Goal: Information Seeking & Learning: Learn about a topic

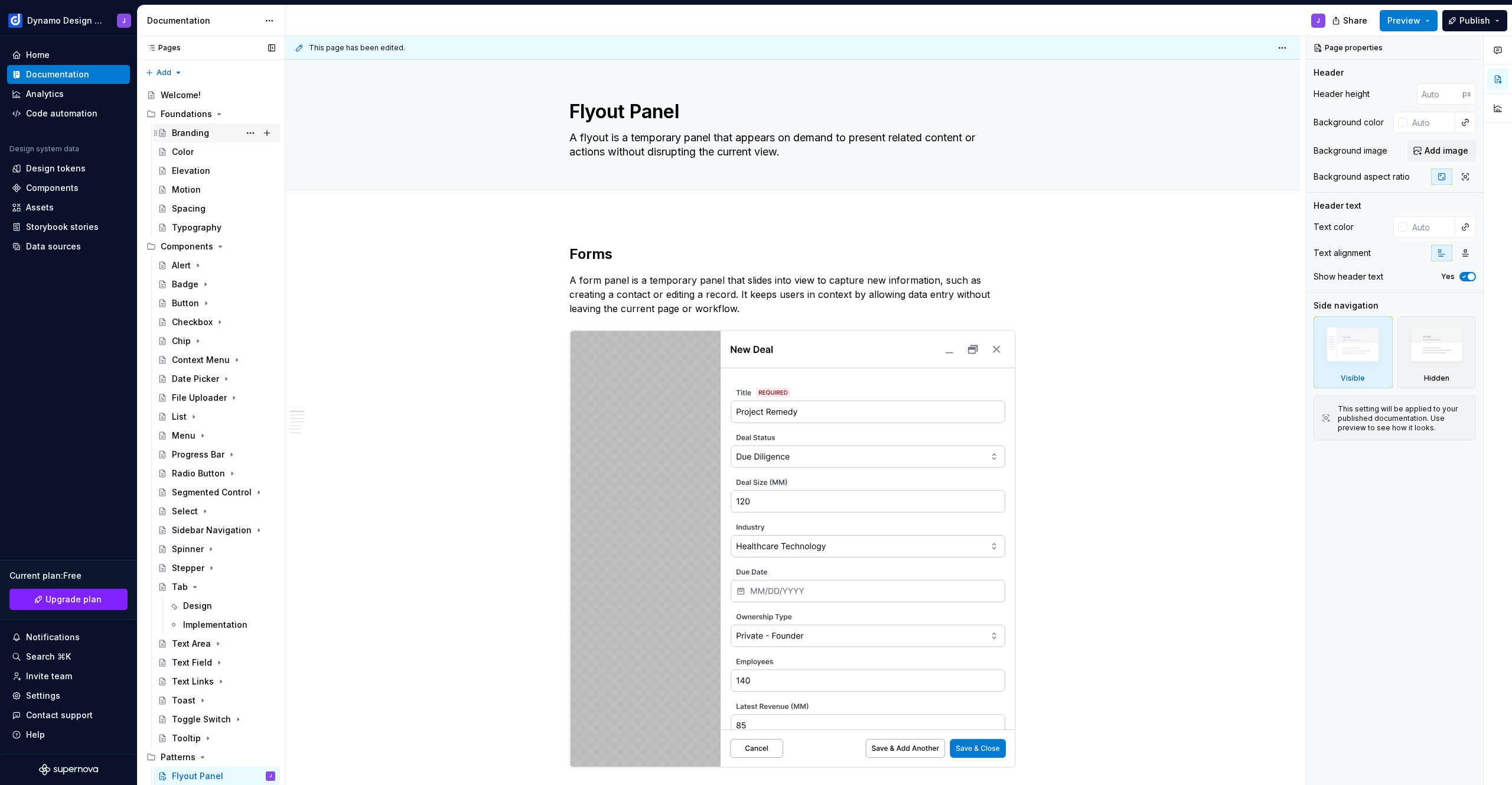
click at [210, 133] on div "Branding" at bounding box center [223, 133] width 103 height 17
type textarea "*"
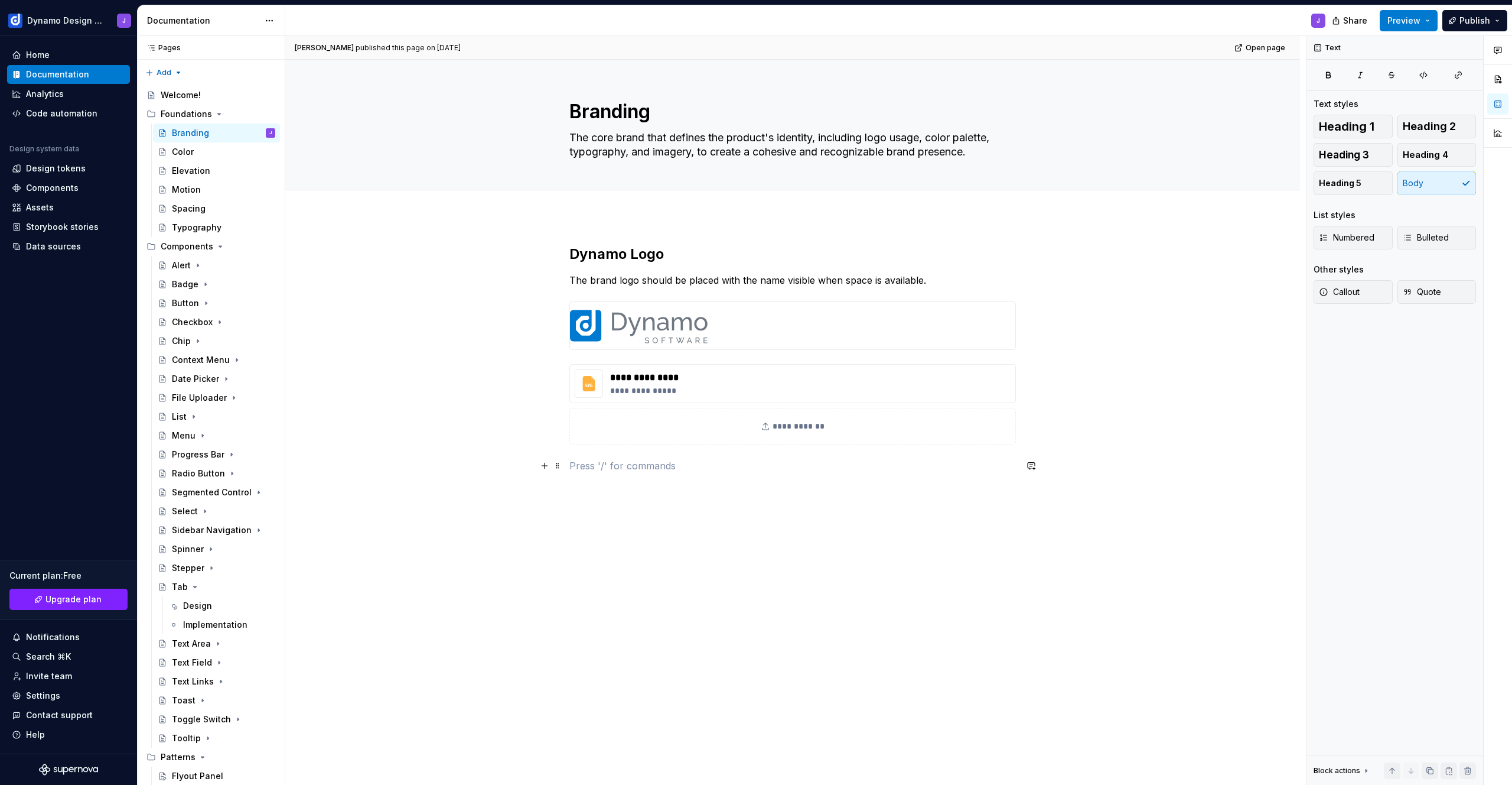
click at [667, 461] on p at bounding box center [793, 465] width 447 height 14
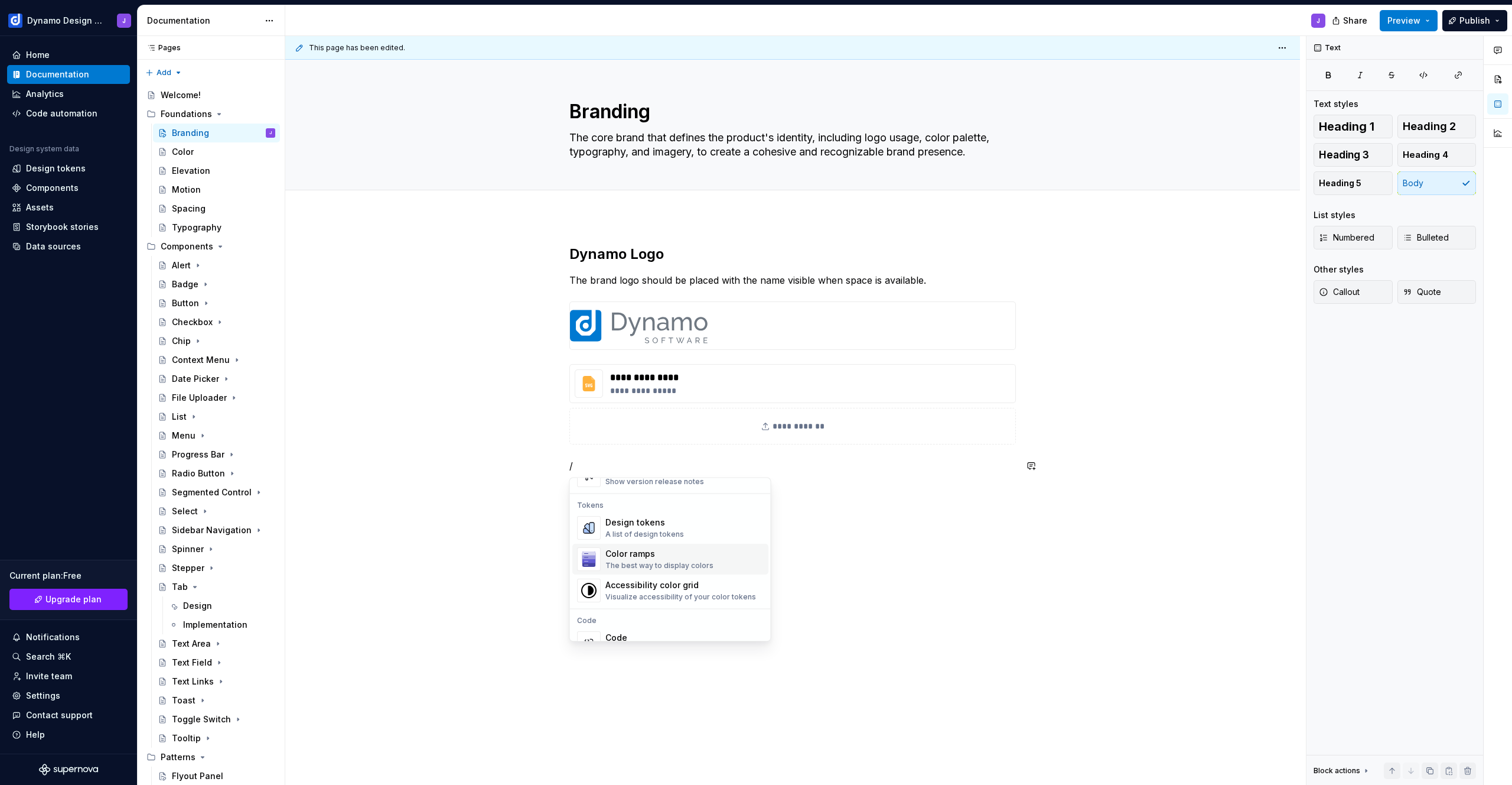
scroll to position [855, 0]
type textarea "*"
click at [596, 463] on p "/" at bounding box center [793, 465] width 447 height 14
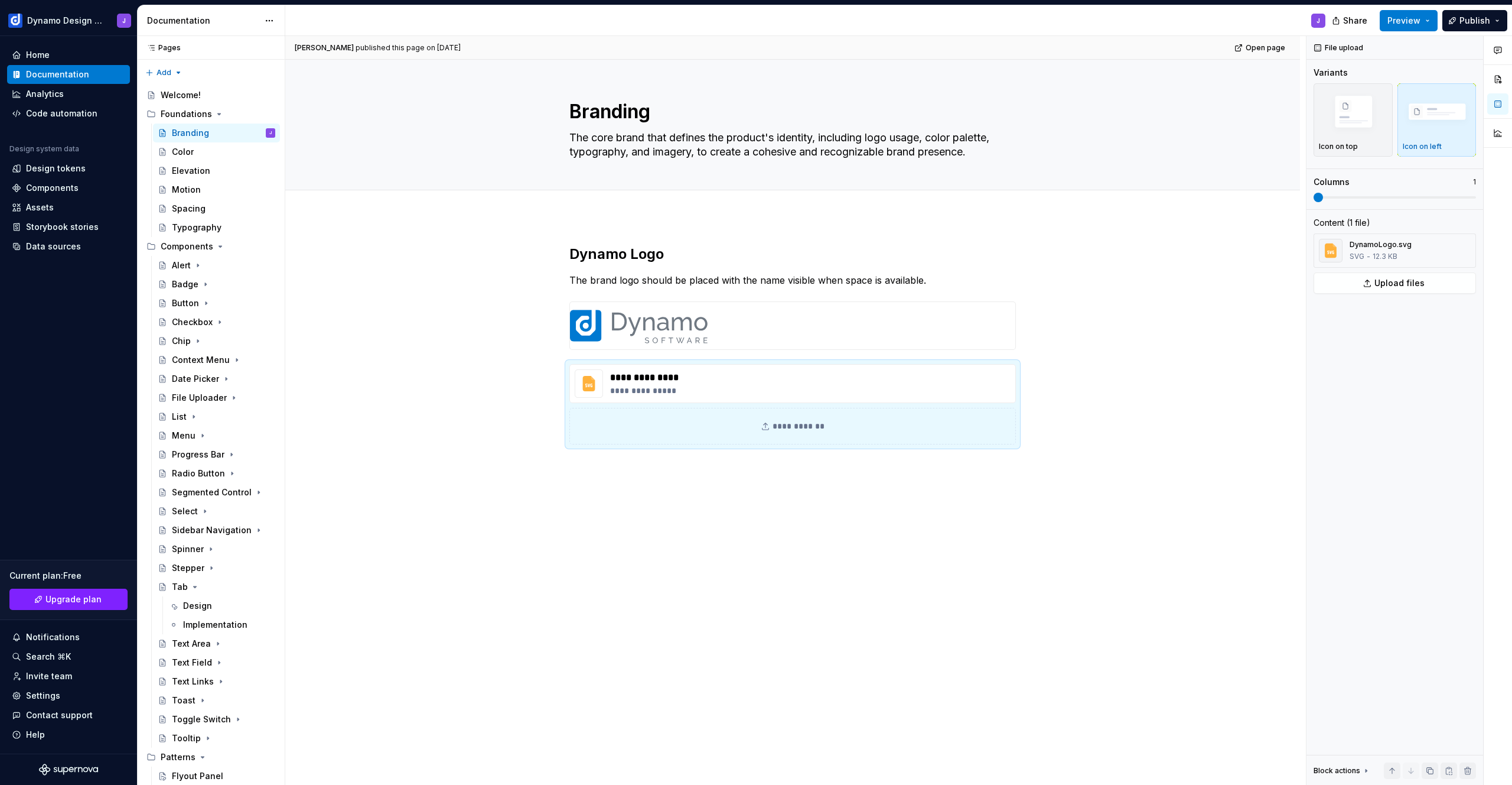
click at [785, 564] on div "**********" at bounding box center [792, 454] width 1015 height 477
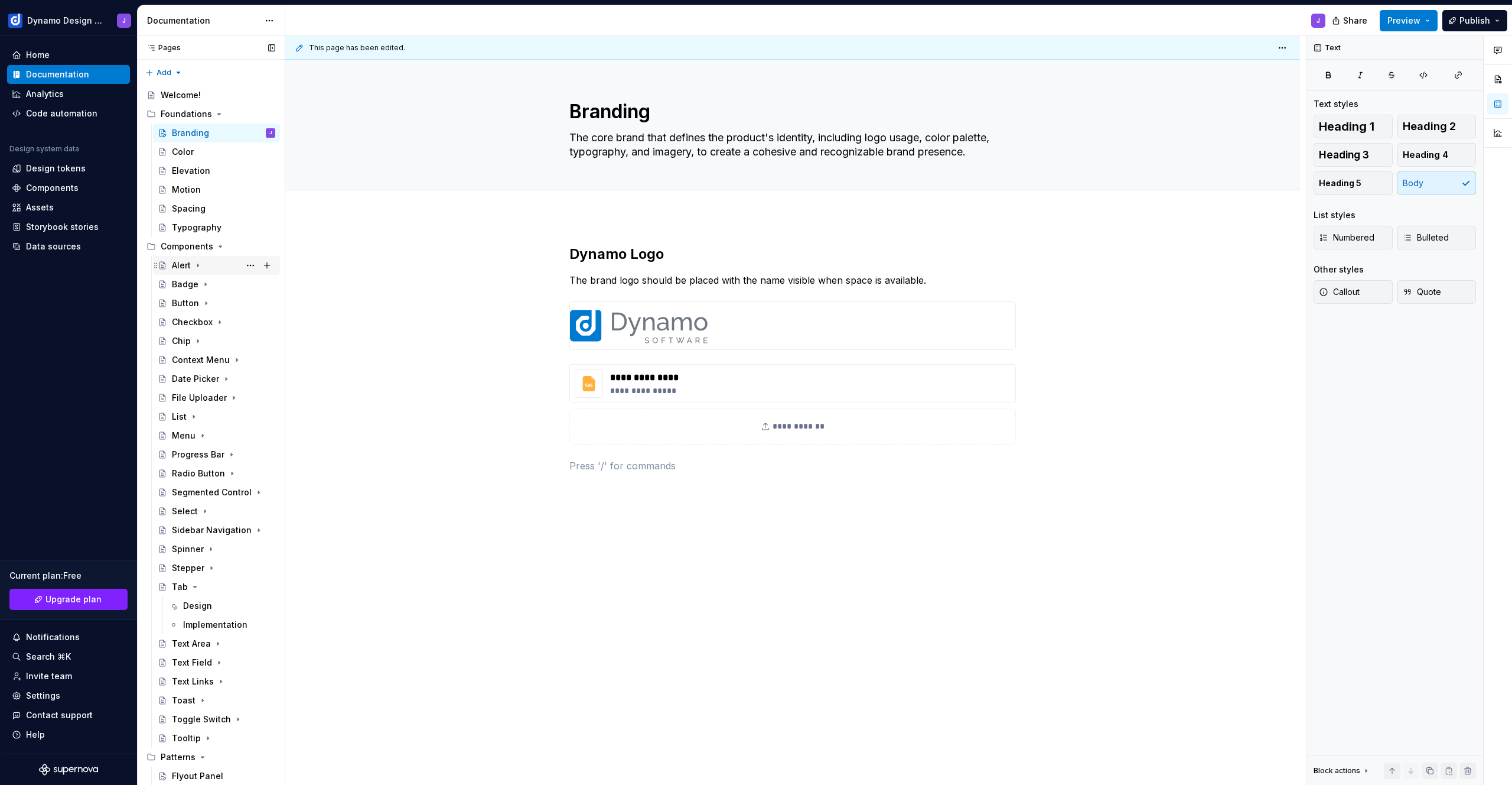
click at [182, 265] on div "Alert" at bounding box center [182, 265] width 19 height 12
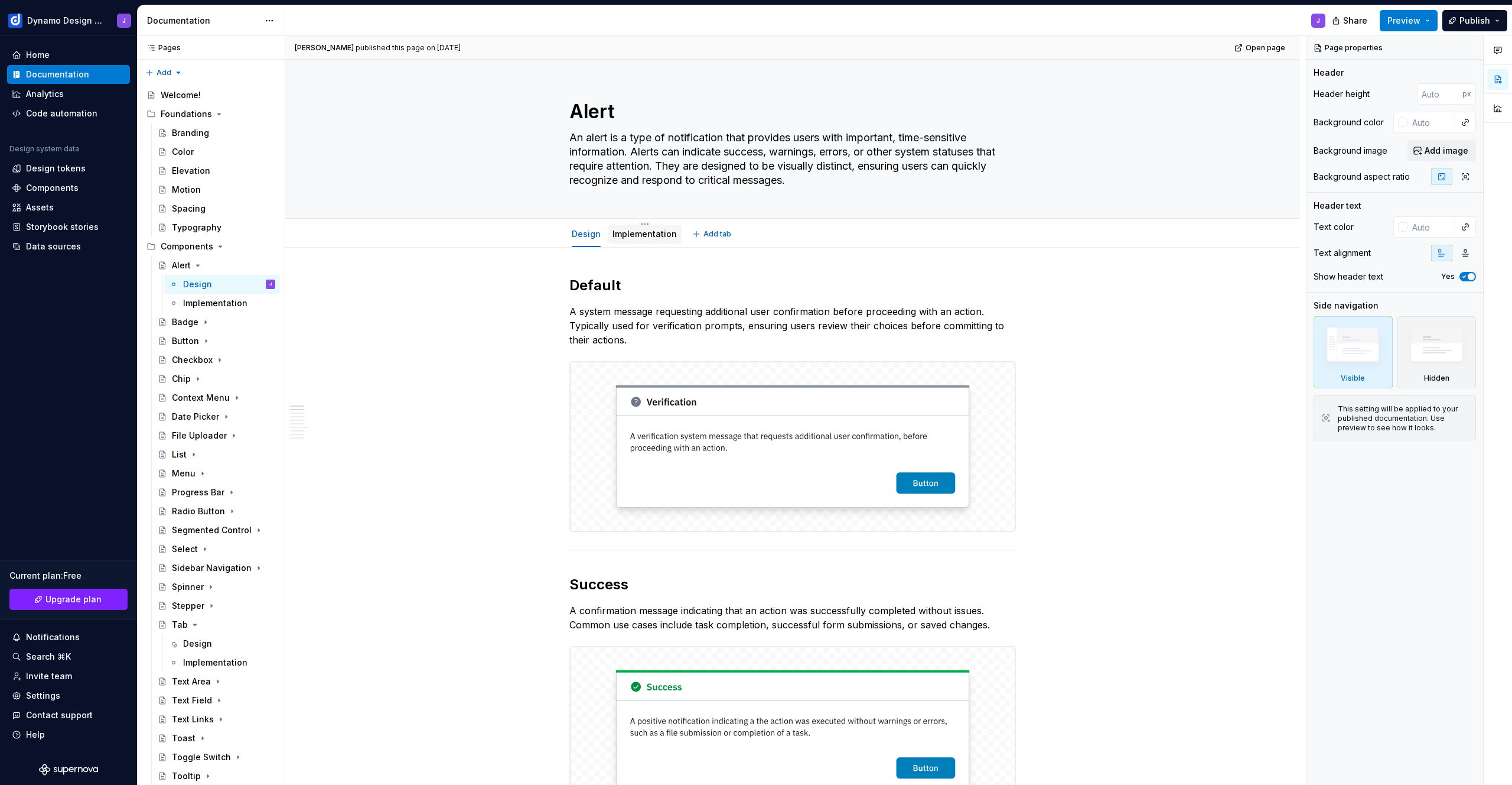
click at [645, 233] on link "Implementation" at bounding box center [645, 234] width 64 height 10
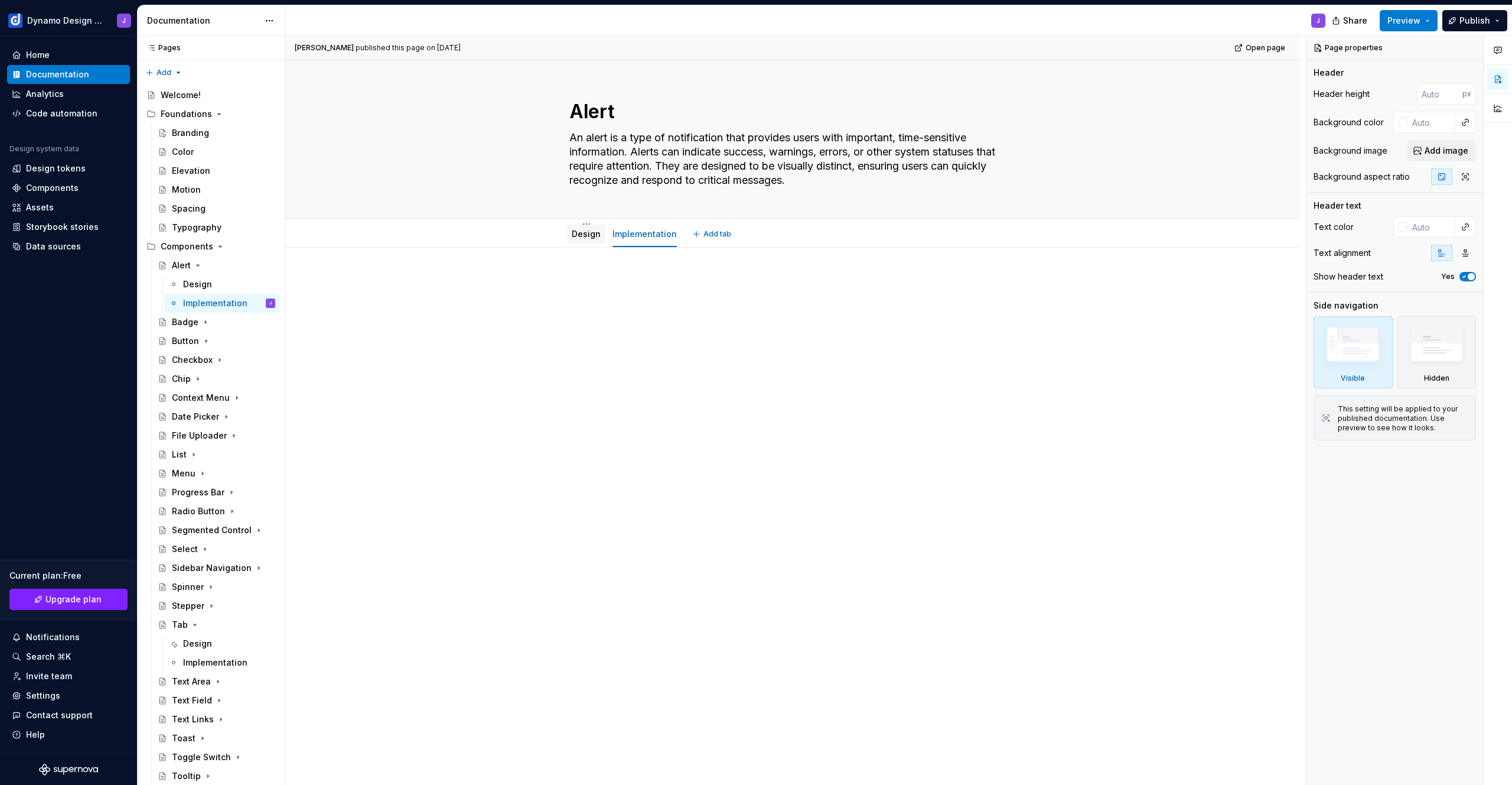
click at [579, 239] on div "Design" at bounding box center [586, 234] width 29 height 12
type textarea "*"
click at [68, 167] on div "Design tokens" at bounding box center [55, 169] width 59 height 12
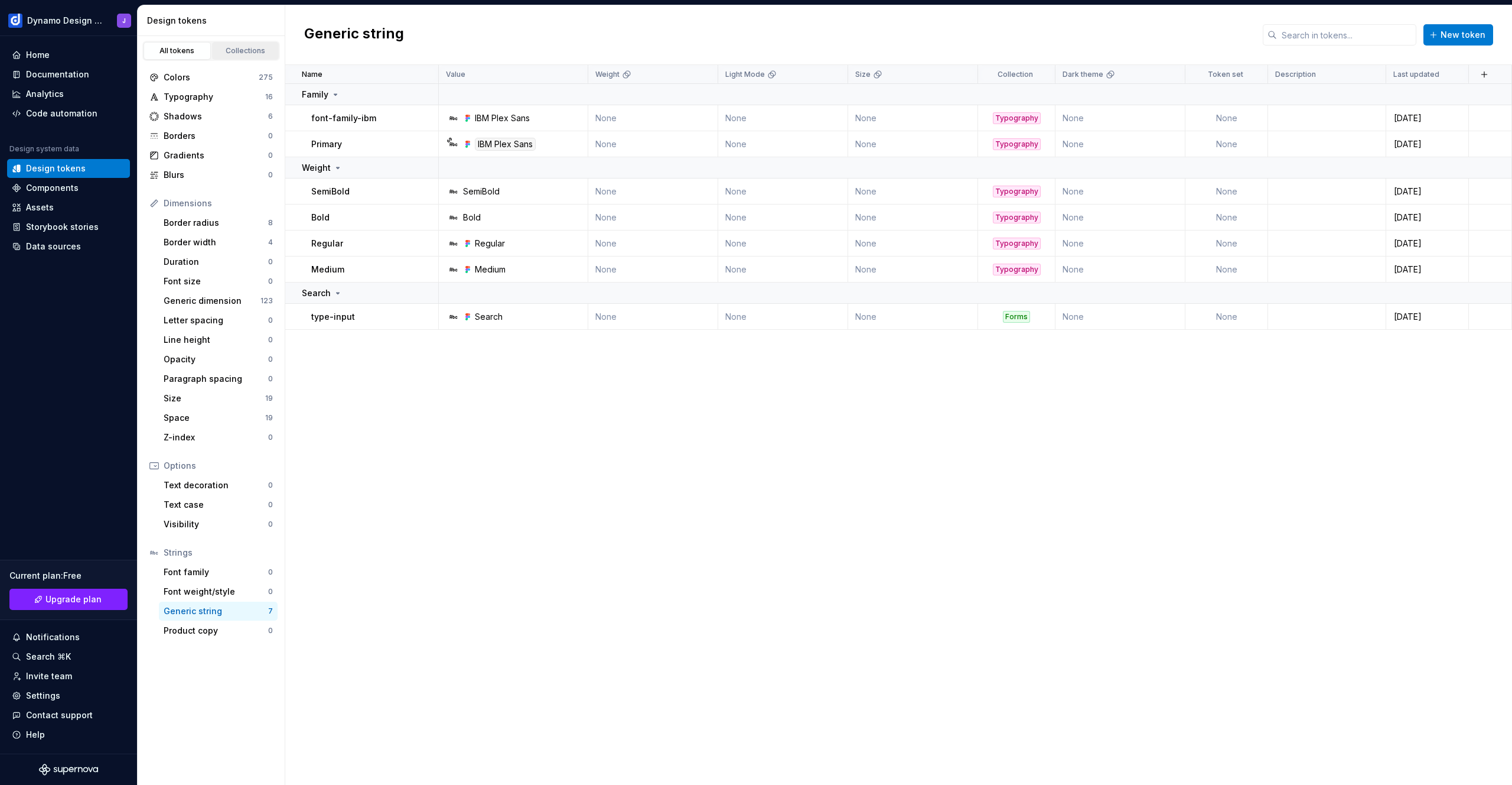
click at [246, 51] on div "Collections" at bounding box center [245, 51] width 59 height 10
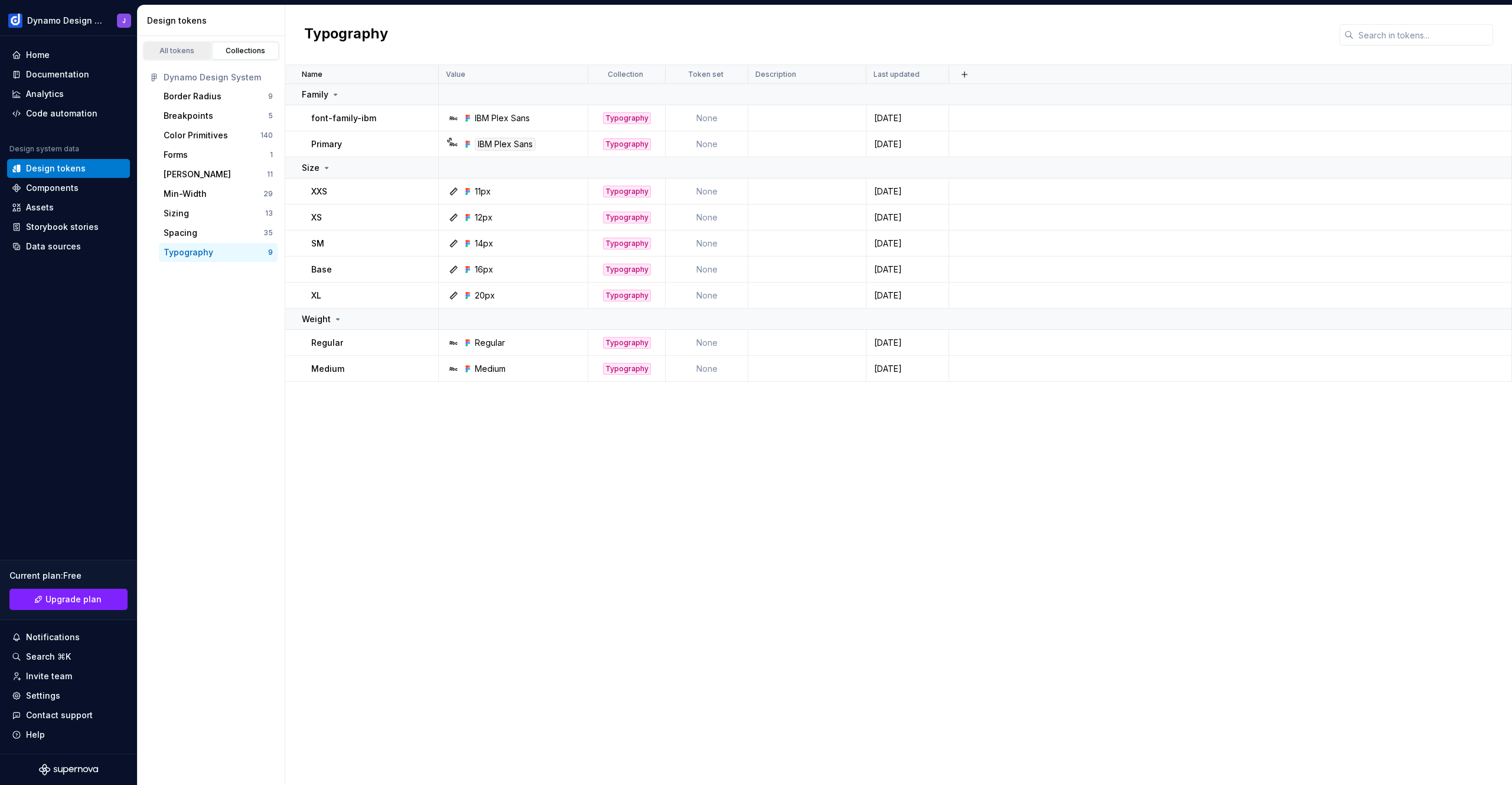
click at [178, 53] on div "All tokens" at bounding box center [177, 51] width 59 height 10
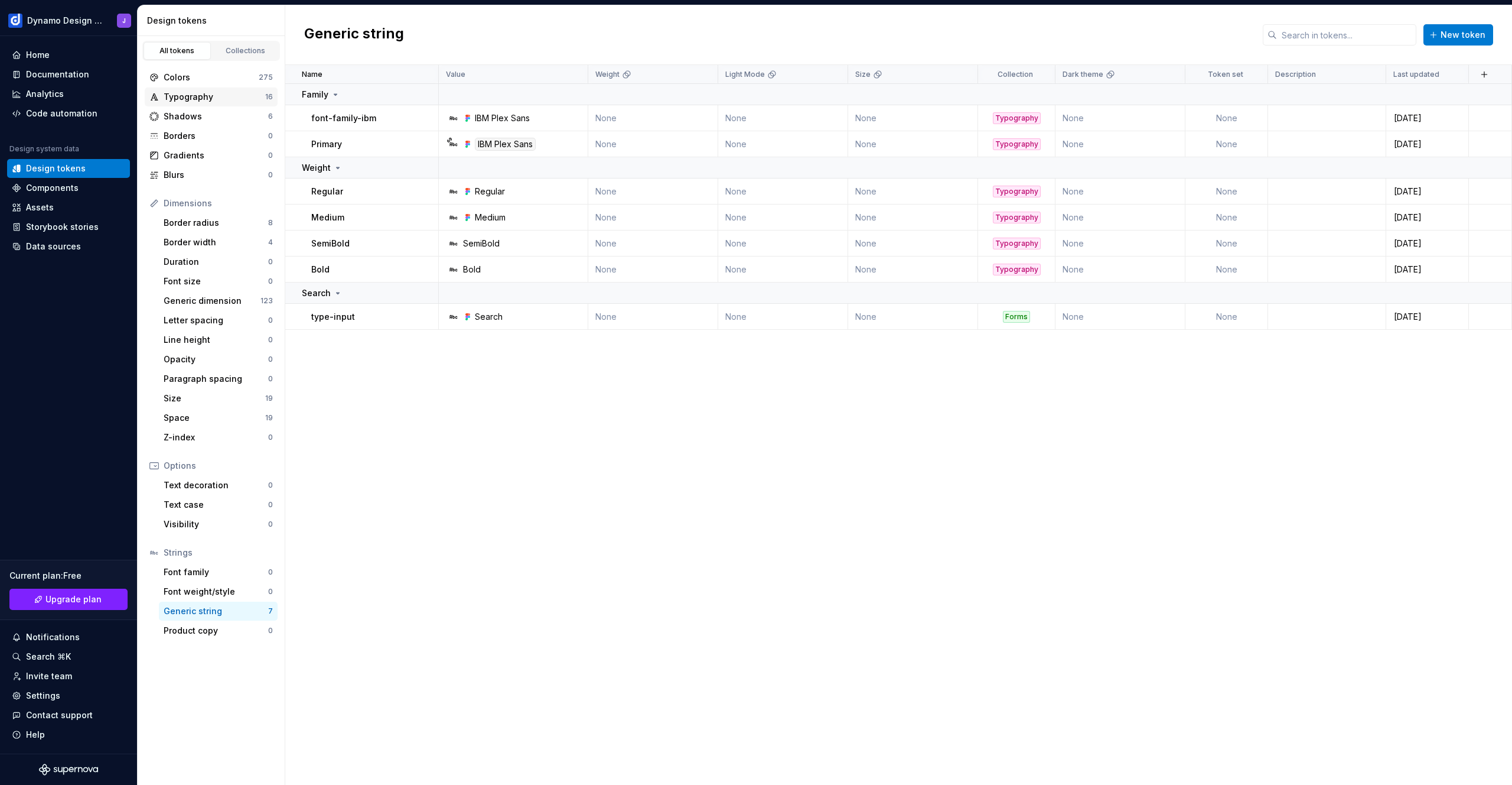
click at [200, 99] on div "Typography" at bounding box center [214, 97] width 102 height 12
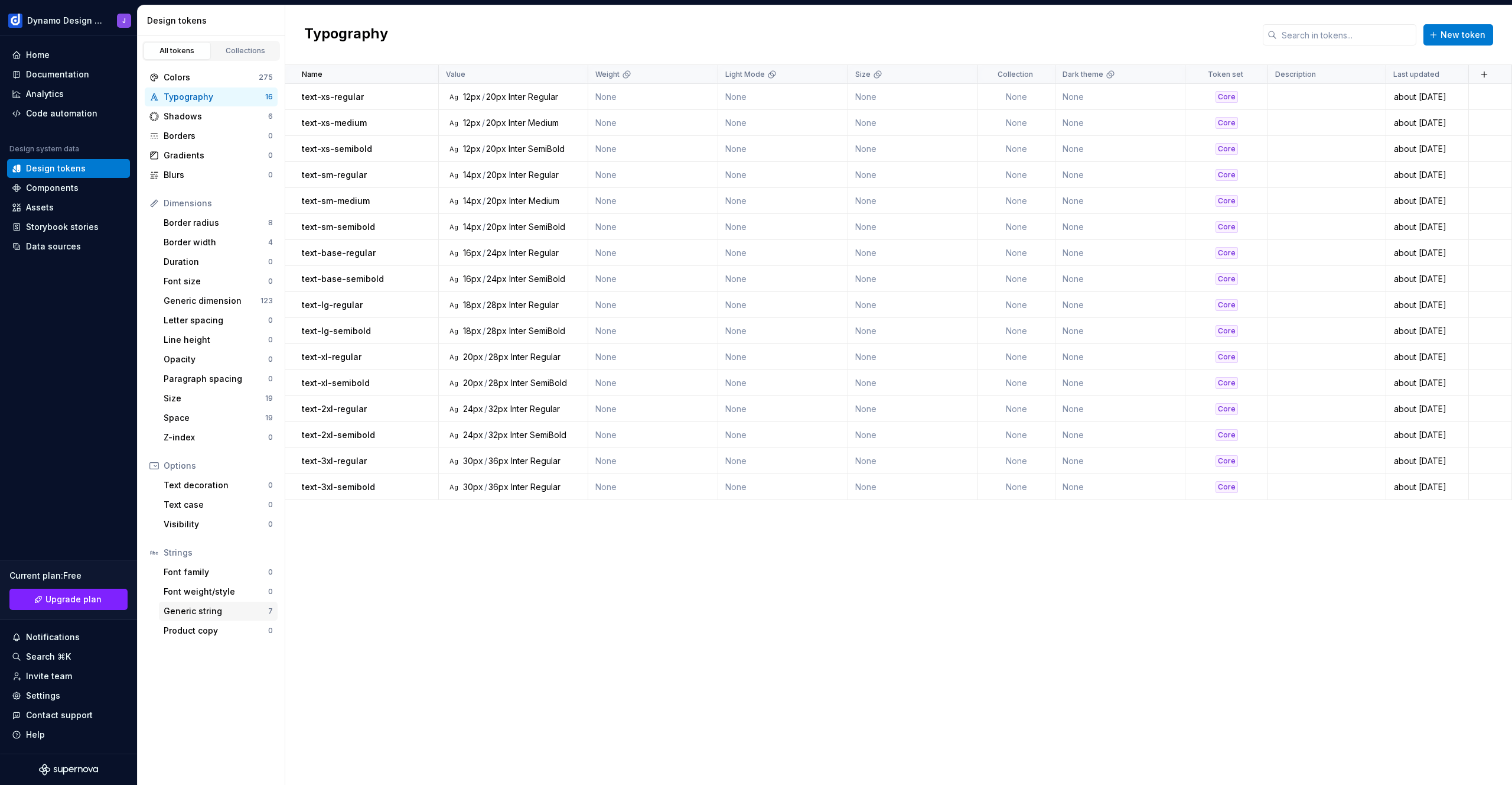
click at [199, 608] on div "Generic string" at bounding box center [215, 611] width 105 height 12
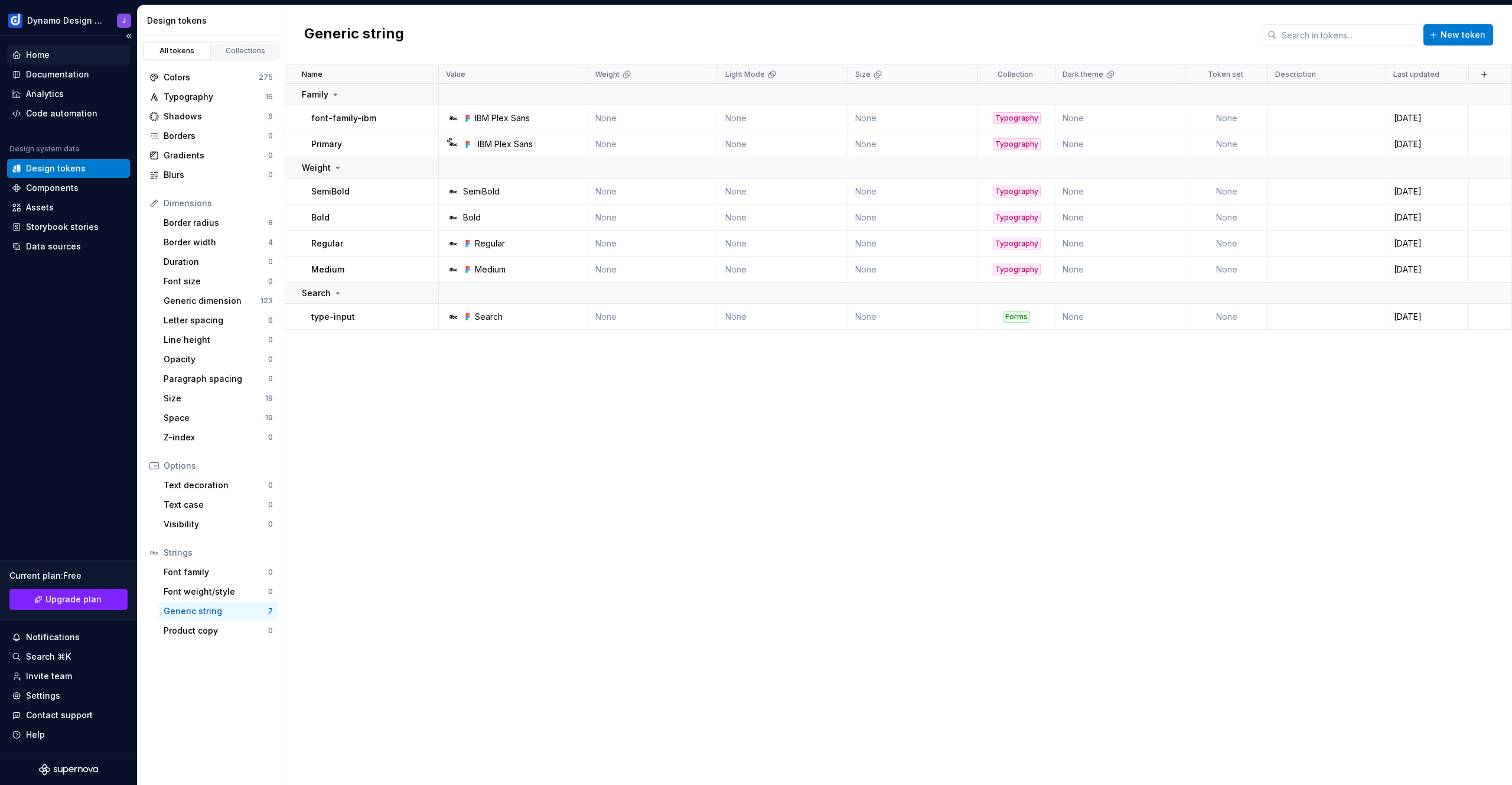
click at [48, 52] on div "Home" at bounding box center [37, 55] width 23 height 12
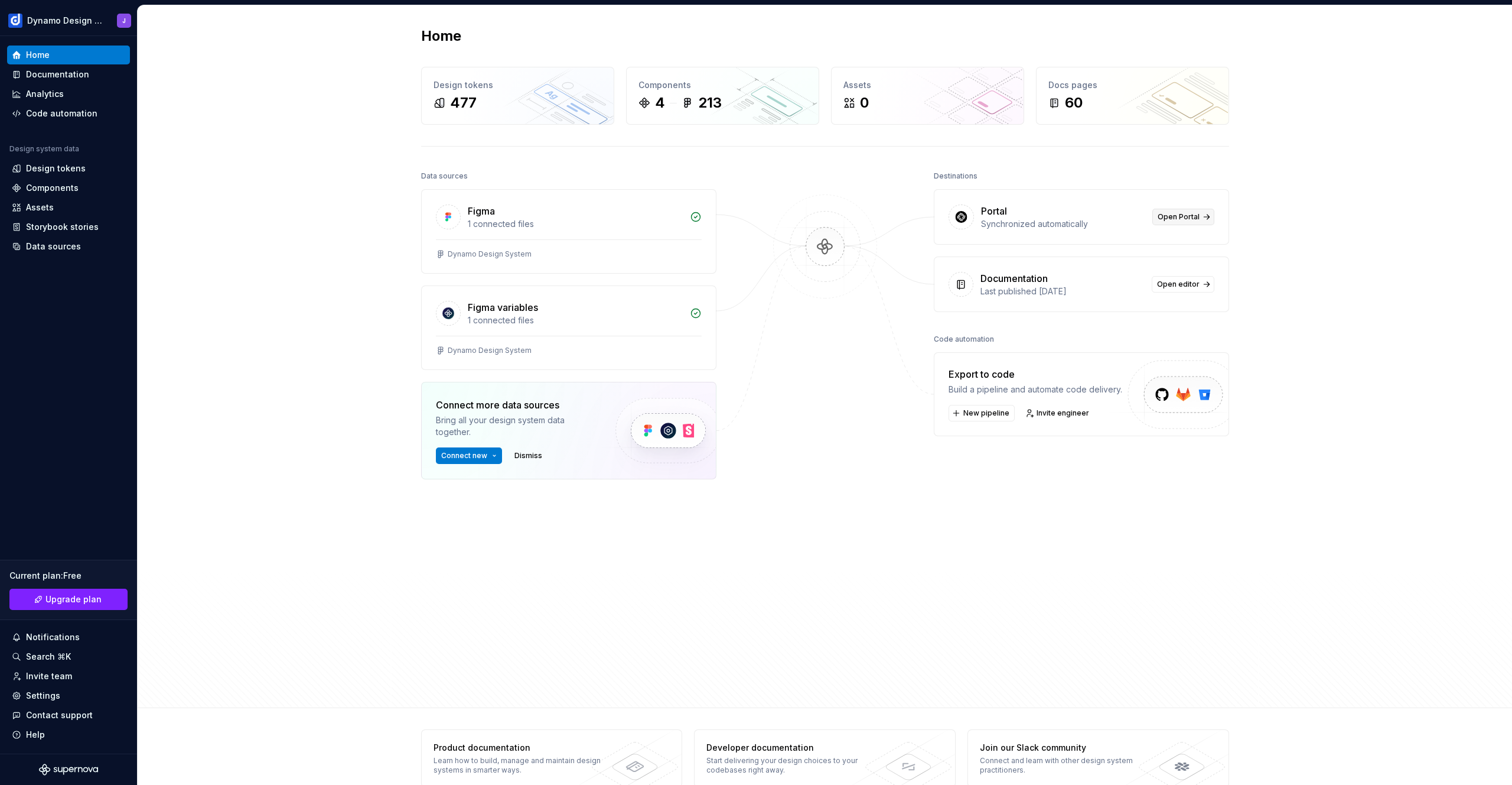
click at [1172, 218] on span "Open Portal" at bounding box center [1178, 216] width 42 height 10
